Goal: Information Seeking & Learning: Learn about a topic

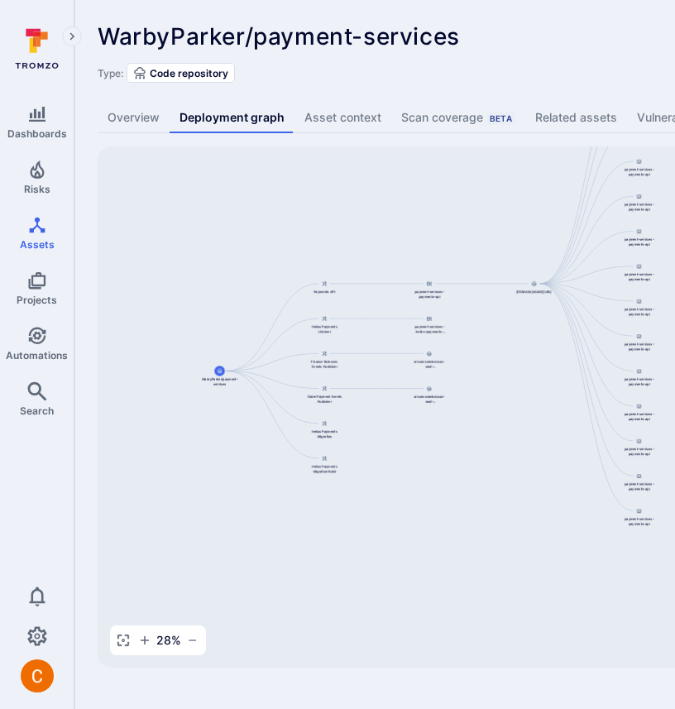
drag, startPoint x: 530, startPoint y: 337, endPoint x: 323, endPoint y: 219, distance: 238.9
click at [323, 219] on div "[DOMAIN_NAME][URL] payment-services-payments-api payment-services-payments-api …" at bounding box center [637, 406] width 1078 height 521
click at [121, 637] on icon "button" at bounding box center [123, 639] width 13 height 13
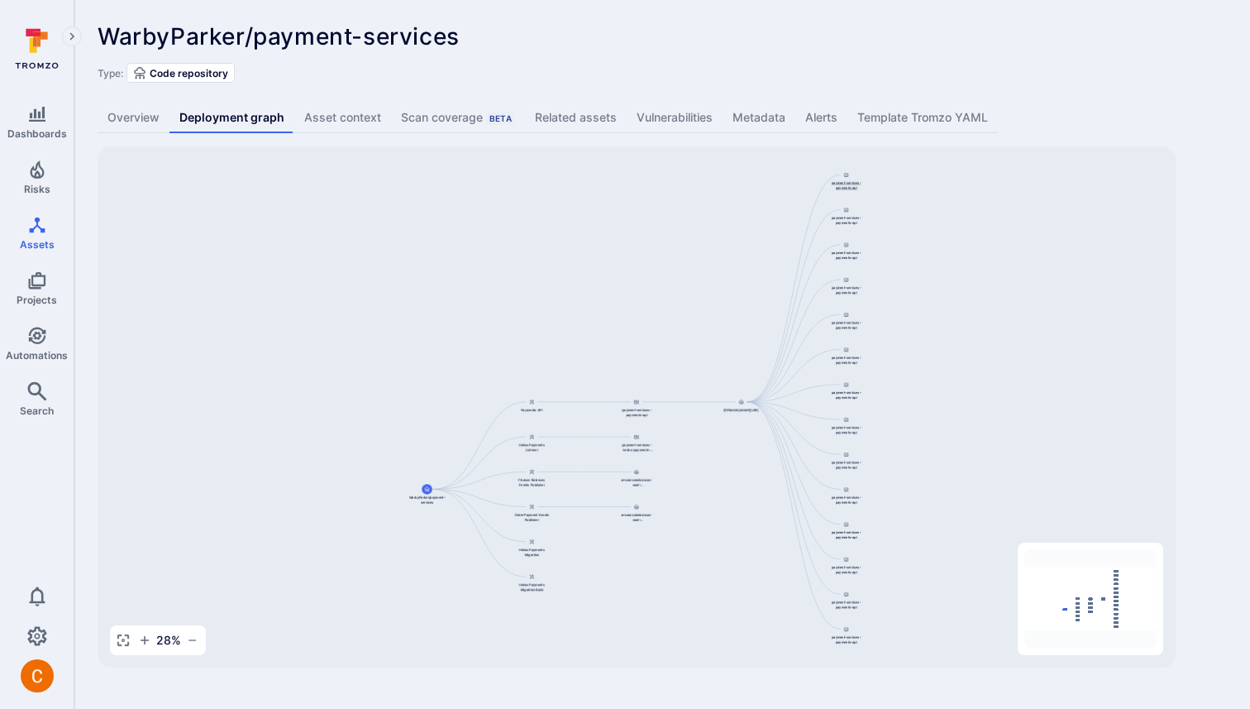
click at [674, 184] on span "payment-services-payments-api" at bounding box center [846, 185] width 37 height 9
